Goal: Navigation & Orientation: Find specific page/section

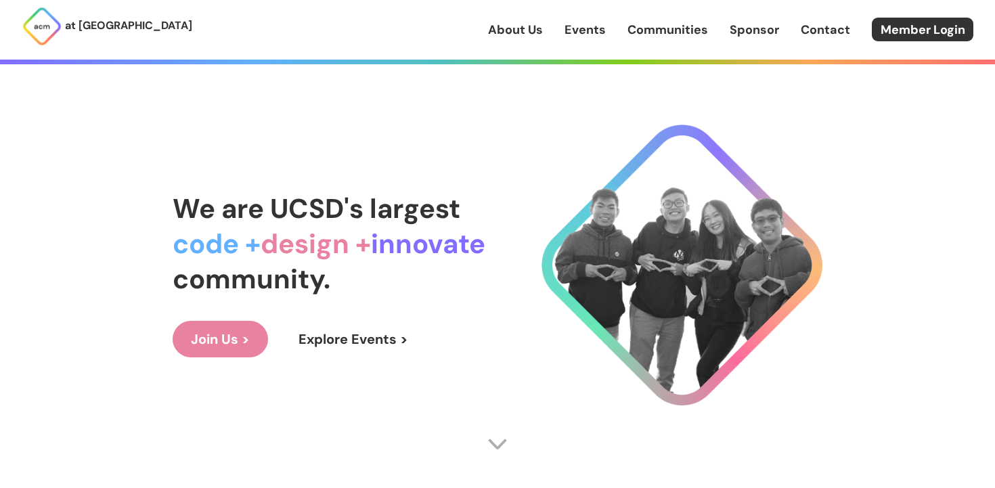
click at [586, 29] on link "Events" at bounding box center [584, 30] width 41 height 18
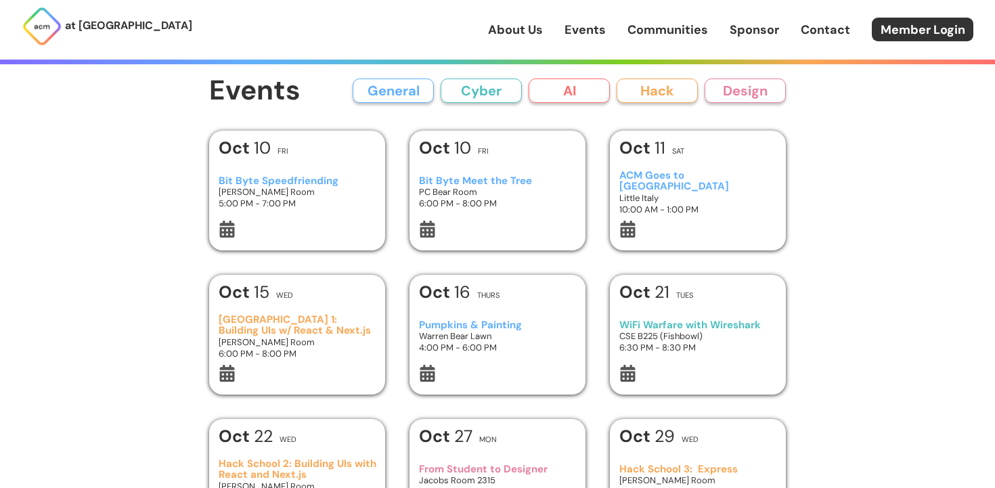
click at [463, 89] on button "Cyber" at bounding box center [481, 91] width 81 height 24
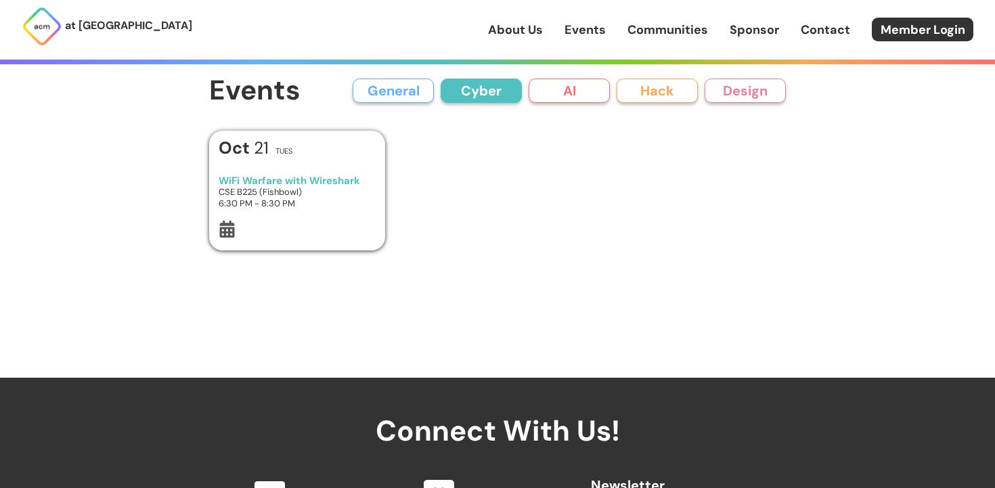
click at [556, 85] on button "AI" at bounding box center [569, 91] width 81 height 24
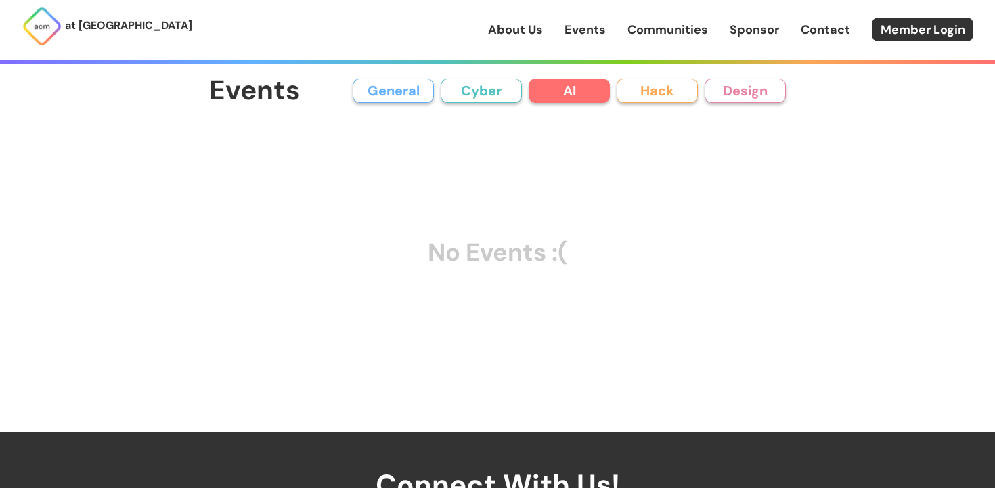
click at [664, 84] on button "Hack" at bounding box center [657, 91] width 81 height 24
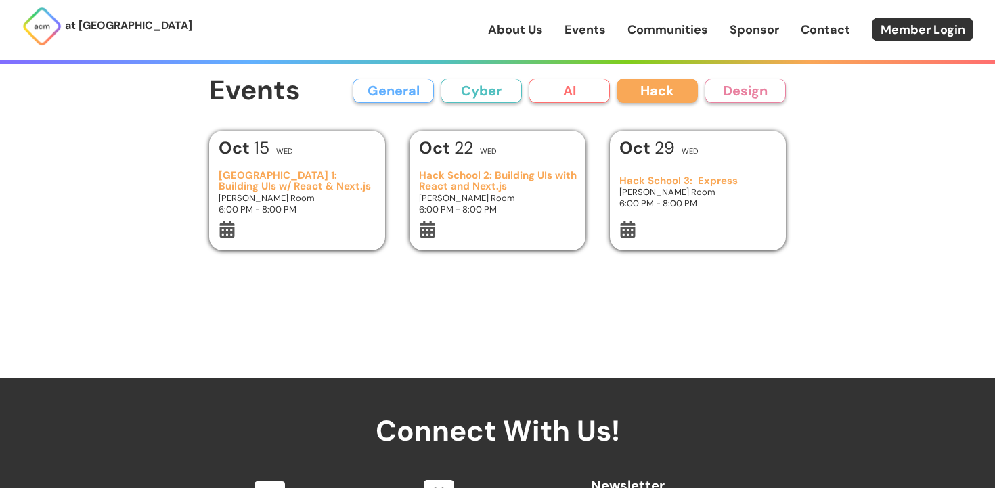
click at [745, 92] on button "Design" at bounding box center [745, 91] width 81 height 24
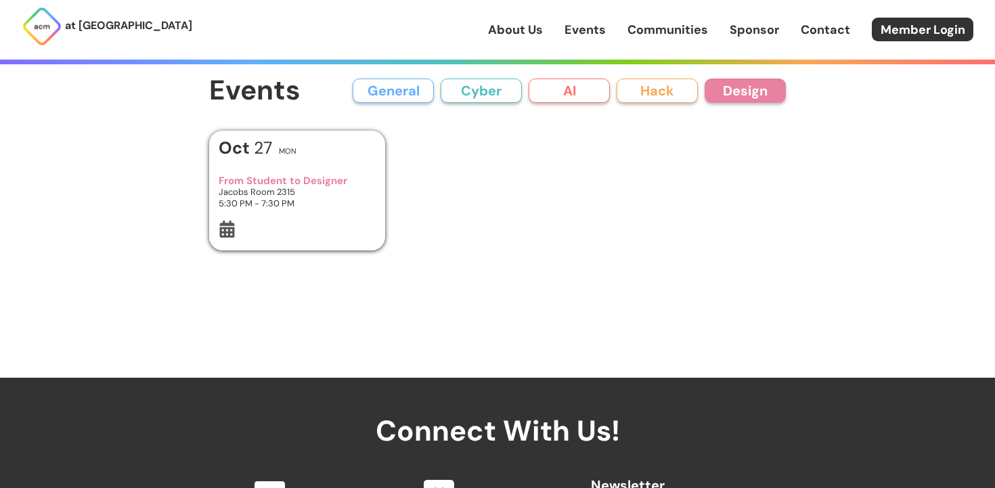
click at [509, 92] on button "Cyber" at bounding box center [481, 91] width 81 height 24
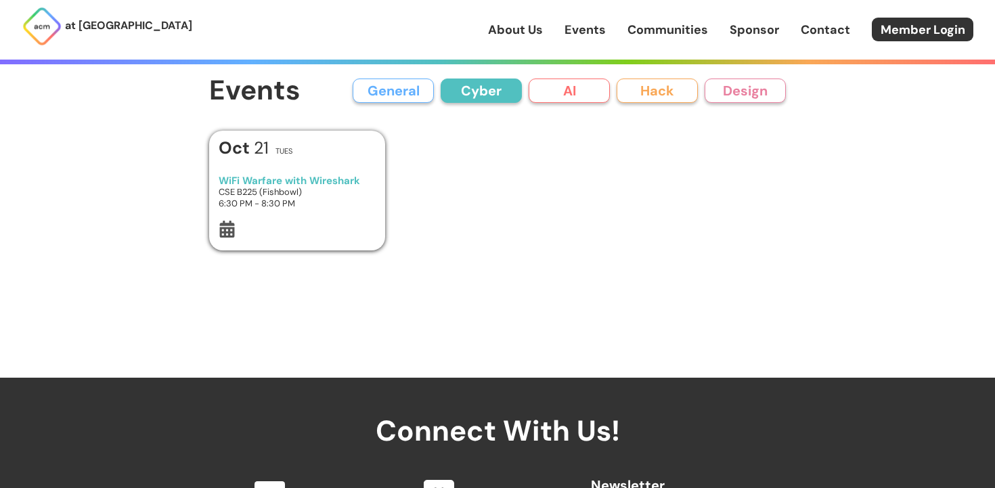
click at [598, 35] on link "Events" at bounding box center [584, 30] width 41 height 18
click at [655, 39] on div "About Us Events Communities Sponsor Contact Member Login" at bounding box center [741, 30] width 507 height 24
click at [655, 32] on link "Communities" at bounding box center [667, 30] width 81 height 18
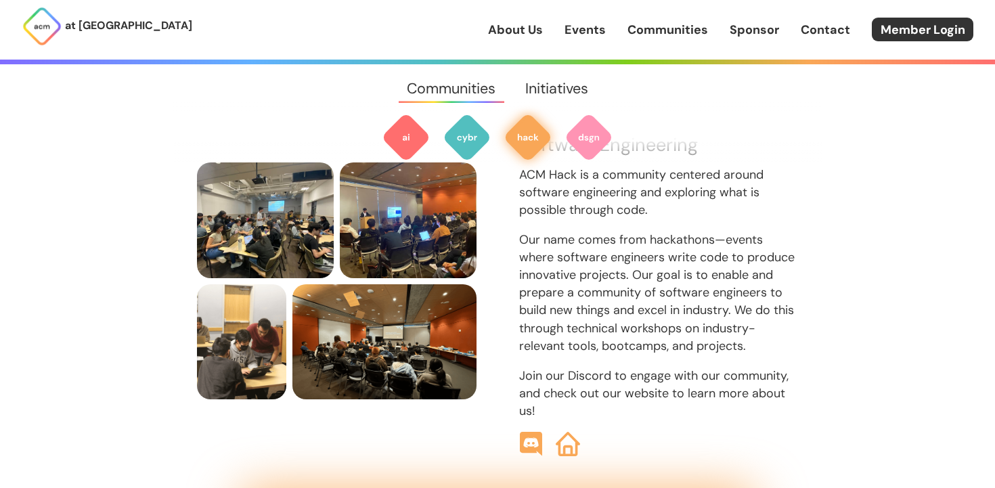
scroll to position [1460, 0]
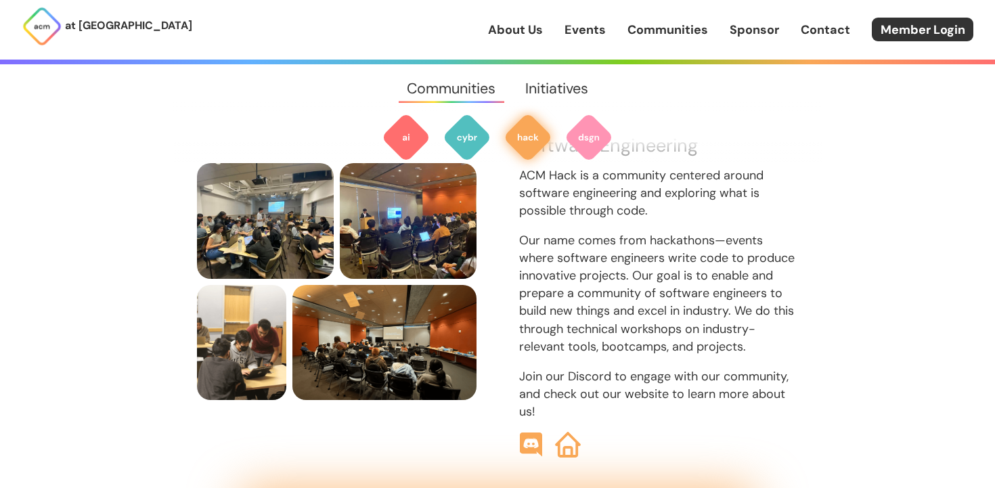
click at [566, 432] on img at bounding box center [568, 445] width 26 height 26
